Goal: Transaction & Acquisition: Download file/media

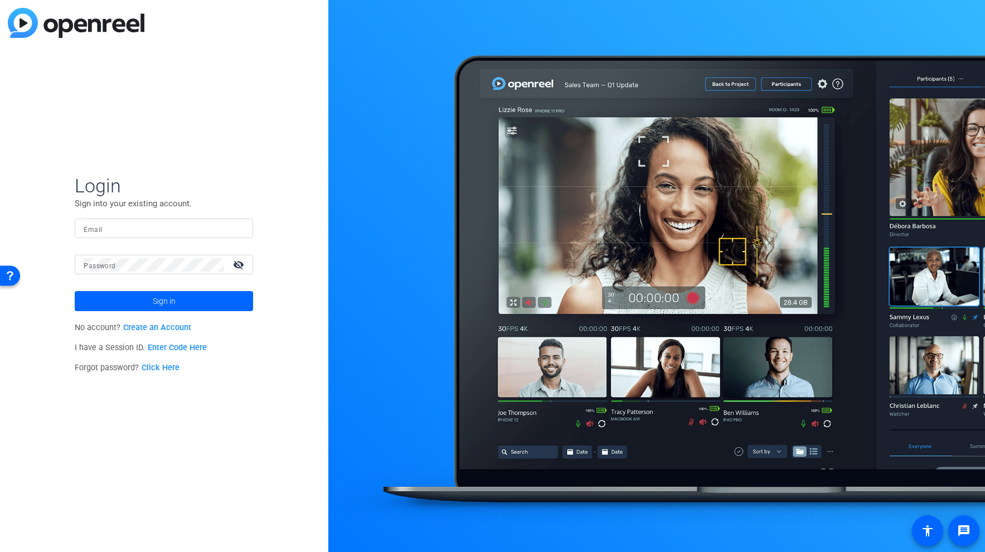
click at [144, 229] on input "Email" at bounding box center [164, 228] width 161 height 13
paste input "[PERSON_NAME][EMAIL_ADDRESS][DOMAIN_NAME]"
type input "[PERSON_NAME][EMAIL_ADDRESS][DOMAIN_NAME]"
click at [123, 235] on input "Email" at bounding box center [164, 228] width 161 height 13
paste input "[PERSON_NAME][EMAIL_ADDRESS][DOMAIN_NAME]"
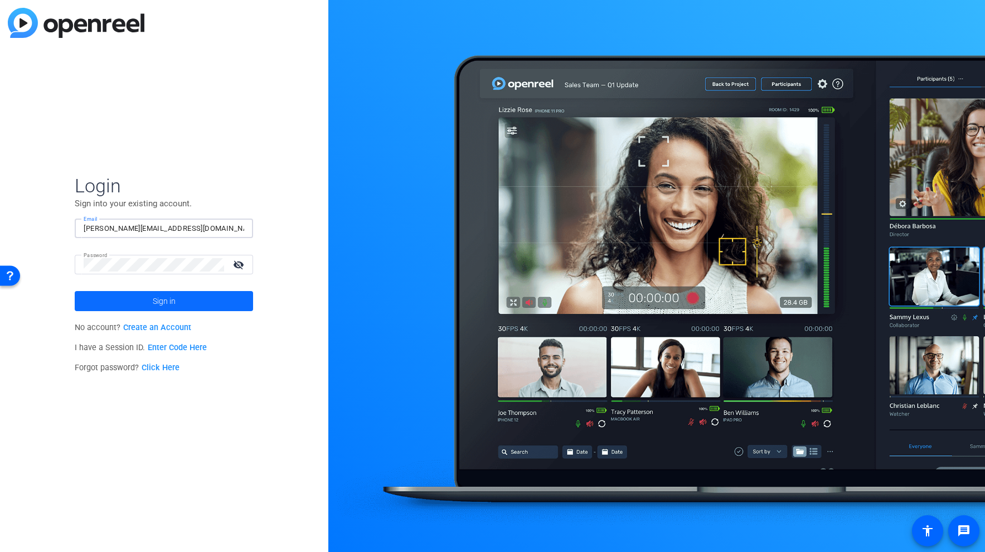
type input "[PERSON_NAME][EMAIL_ADDRESS][DOMAIN_NAME]"
click at [126, 304] on span at bounding box center [164, 301] width 178 height 27
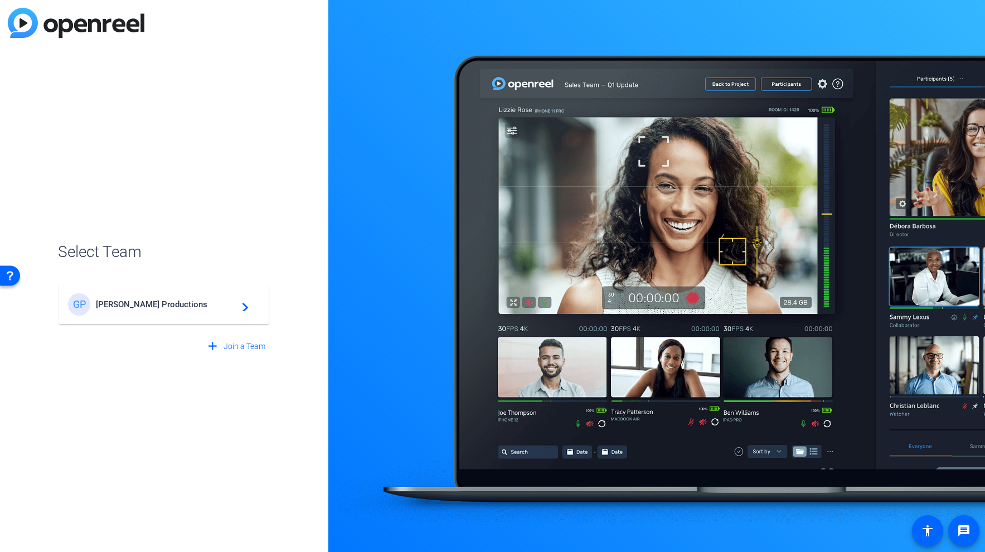
click at [125, 305] on span "[PERSON_NAME] Productions" at bounding box center [165, 304] width 139 height 10
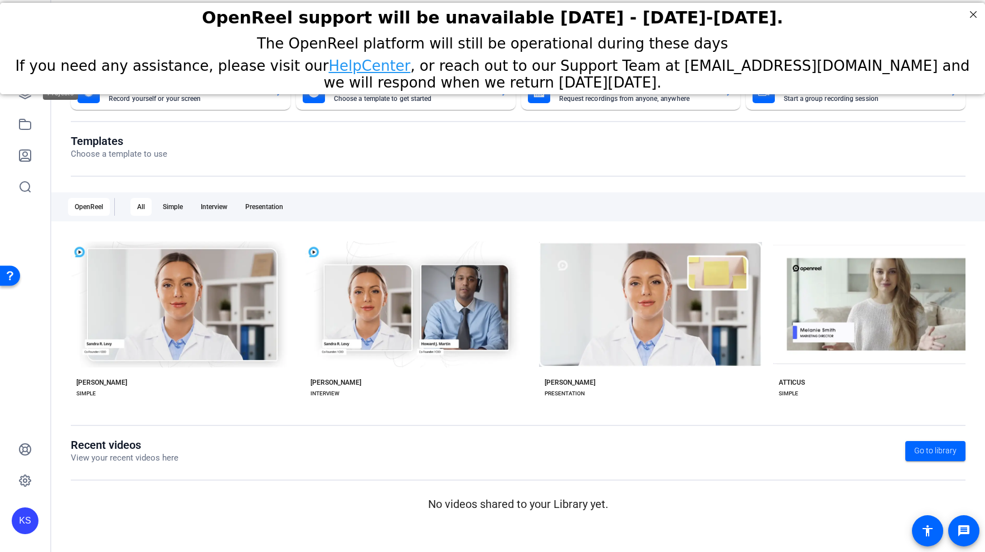
click at [26, 94] on div "OpenReel support will be unavailable [DATE] - [DATE]-[DATE]. The OpenReel platf…" at bounding box center [492, 48] width 985 height 91
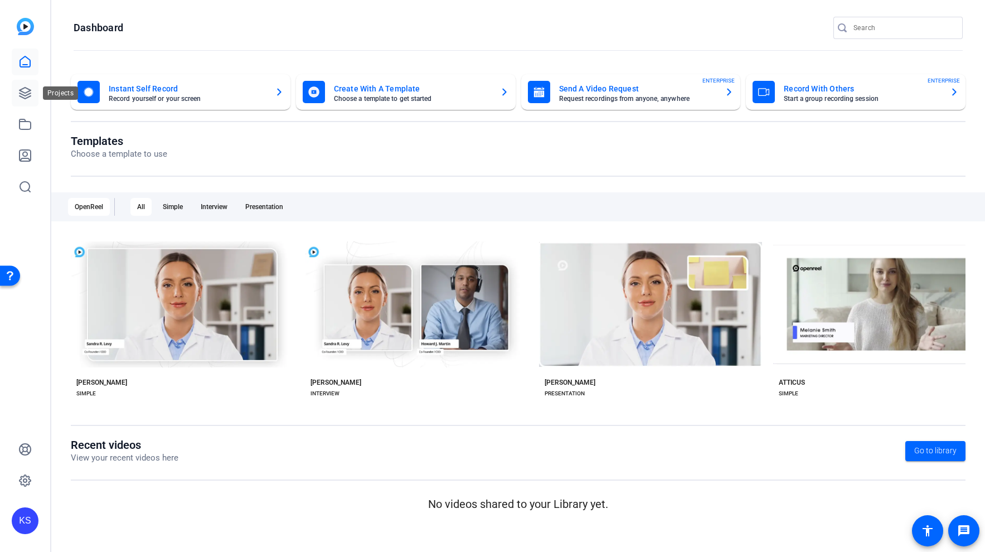
click at [24, 85] on link at bounding box center [25, 93] width 27 height 27
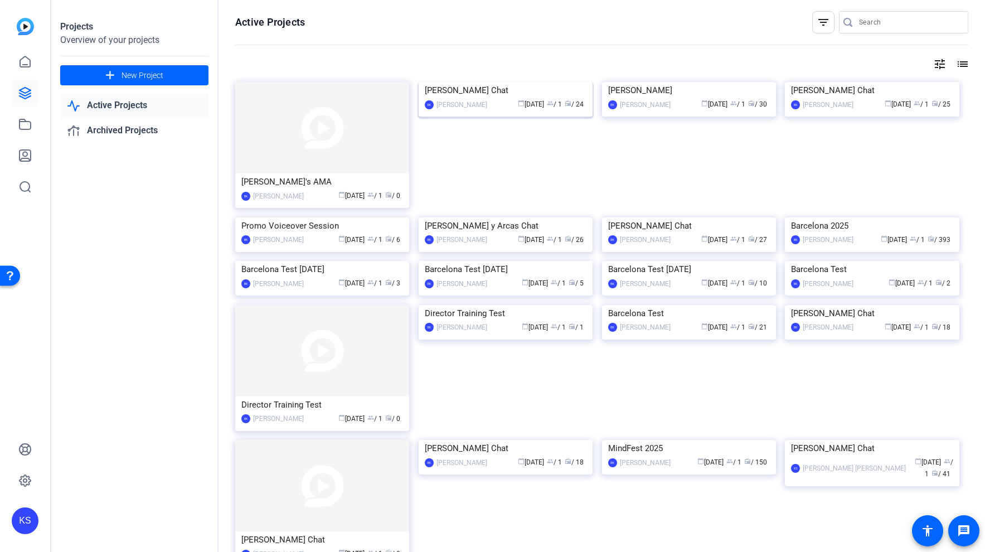
click at [465, 82] on img at bounding box center [506, 82] width 174 height 0
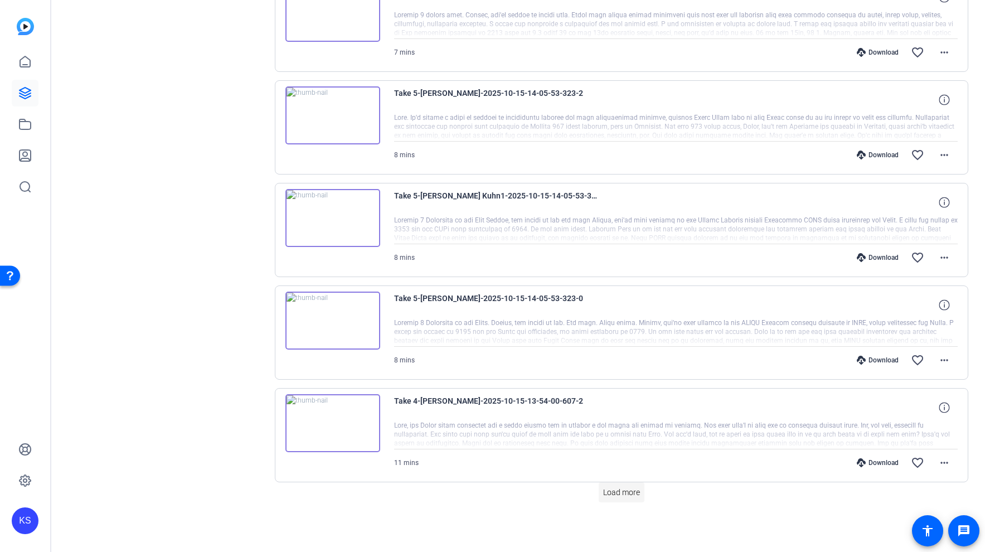
click at [616, 488] on span "Load more" at bounding box center [621, 493] width 37 height 12
click at [636, 488] on span "Load more" at bounding box center [621, 493] width 37 height 12
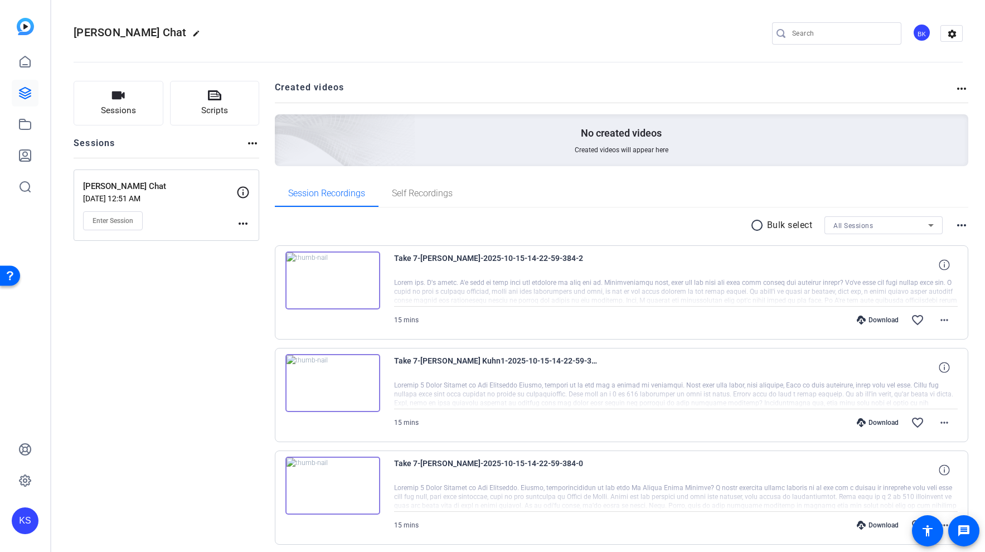
click at [751, 225] on mat-icon "radio_button_unchecked" at bounding box center [758, 224] width 17 height 13
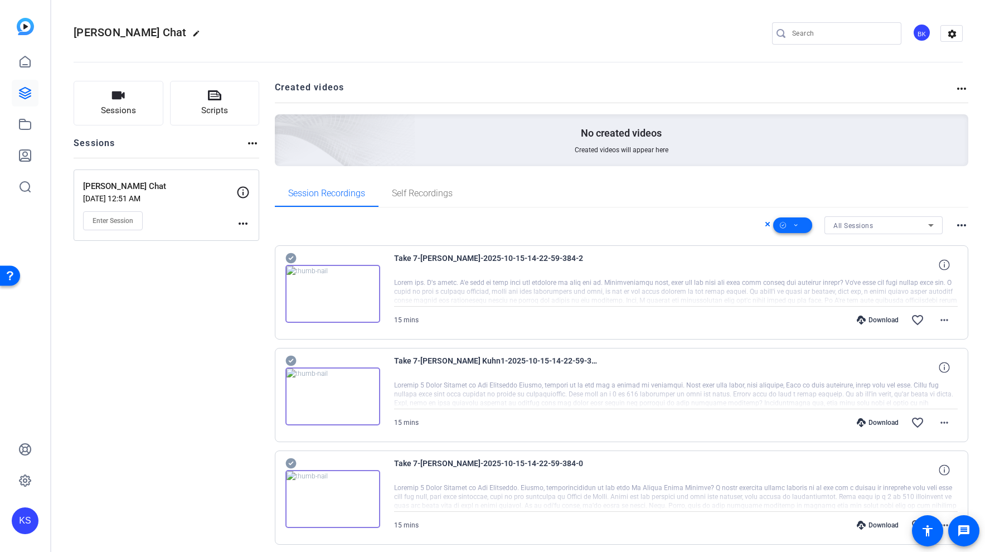
click at [793, 225] on span at bounding box center [792, 225] width 39 height 27
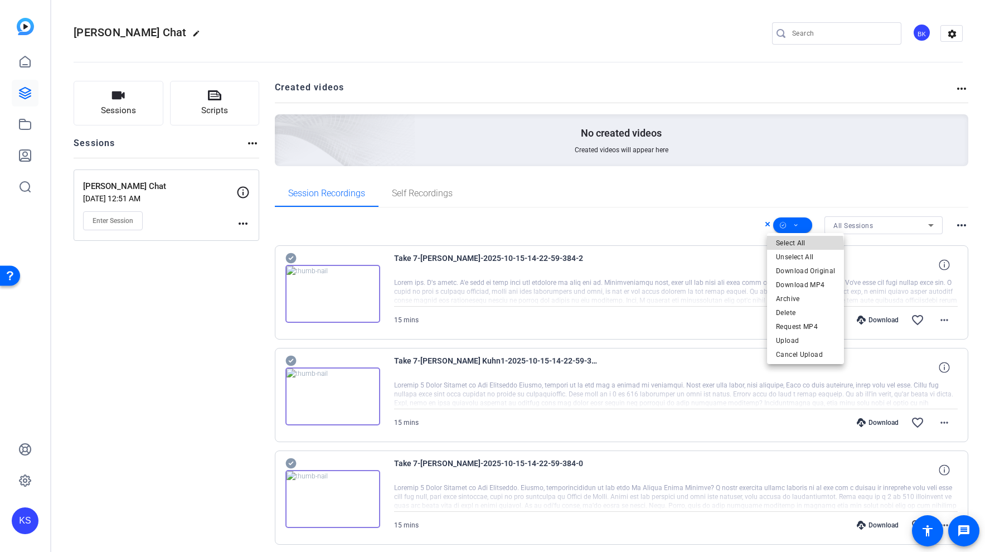
click at [795, 246] on span "Select All" at bounding box center [805, 242] width 59 height 13
drag, startPoint x: 982, startPoint y: 66, endPoint x: 980, endPoint y: 150, distance: 84.2
click at [978, 226] on div at bounding box center [492, 276] width 985 height 552
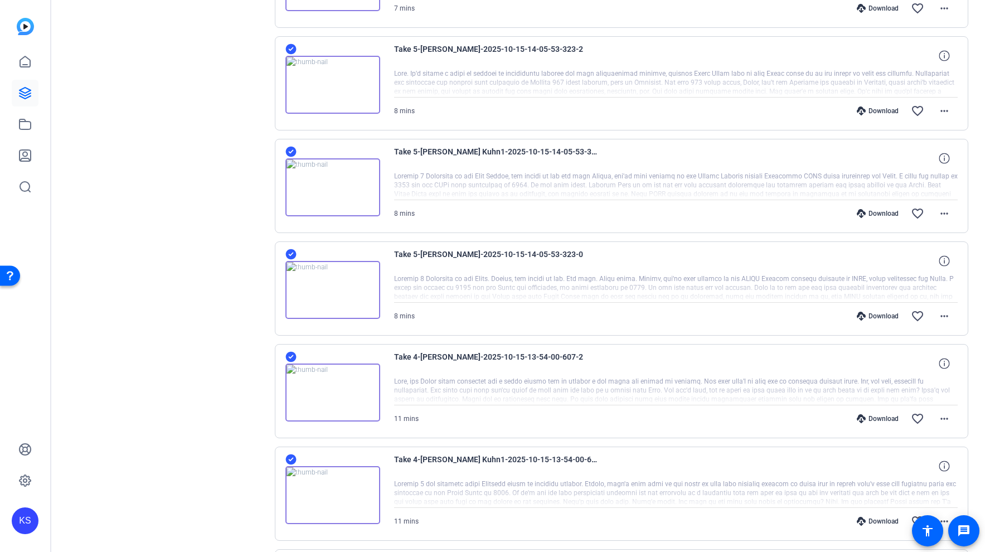
scroll to position [2196, 0]
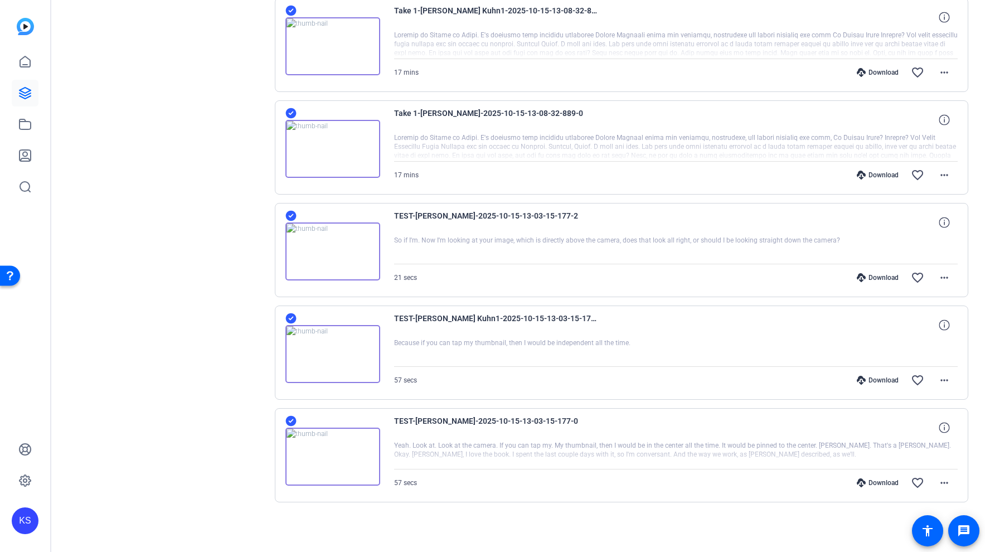
click at [290, 417] on icon at bounding box center [290, 421] width 11 height 11
click at [290, 318] on icon at bounding box center [290, 318] width 11 height 11
click at [291, 209] on icon at bounding box center [290, 215] width 11 height 13
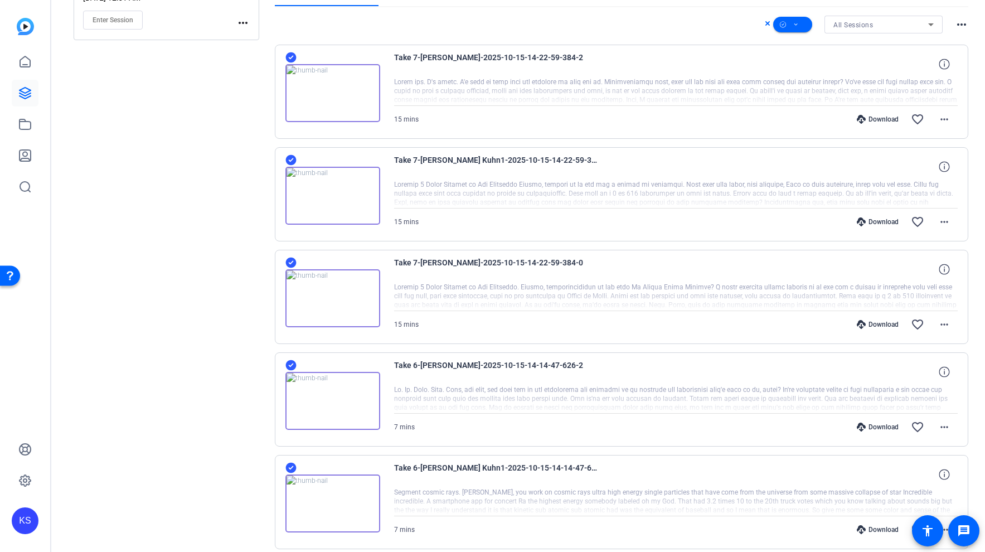
scroll to position [0, 0]
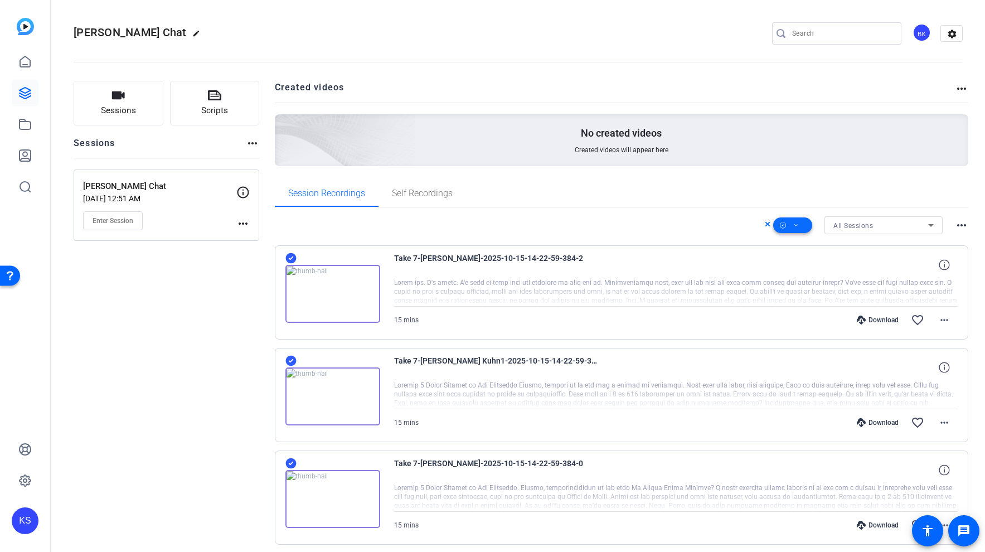
click at [794, 226] on span at bounding box center [792, 225] width 39 height 27
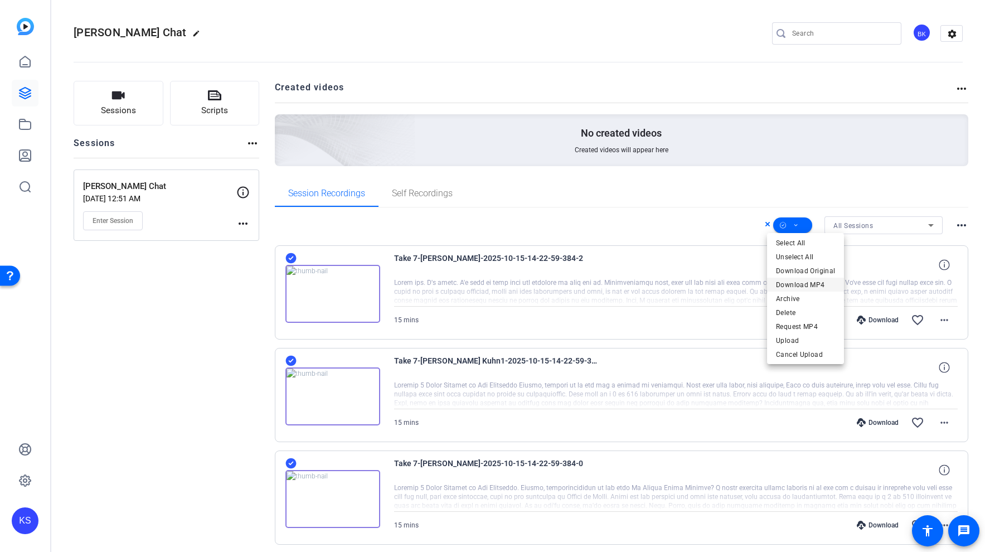
click at [809, 283] on span "Download MP4" at bounding box center [805, 284] width 59 height 13
